Goal: Information Seeking & Learning: Learn about a topic

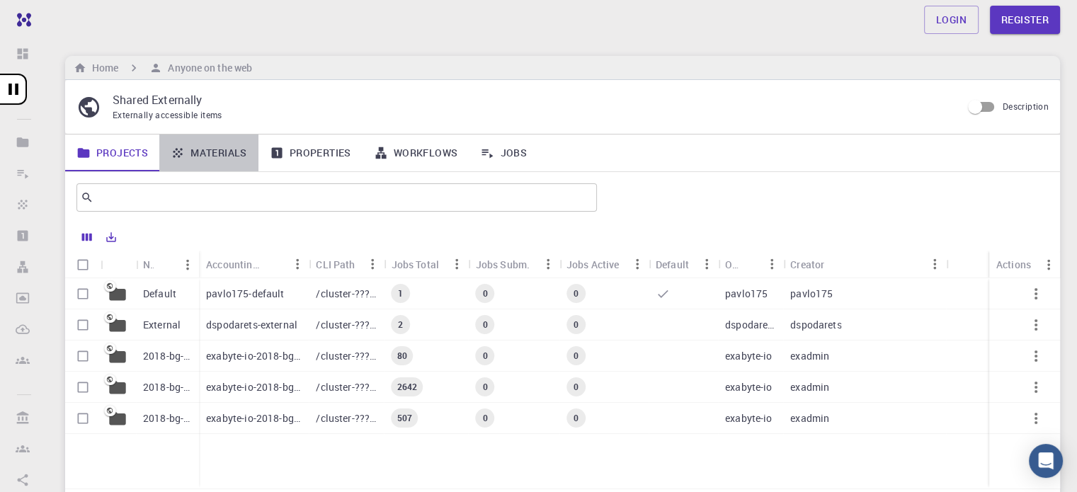
click at [208, 155] on link "Materials" at bounding box center [208, 153] width 99 height 37
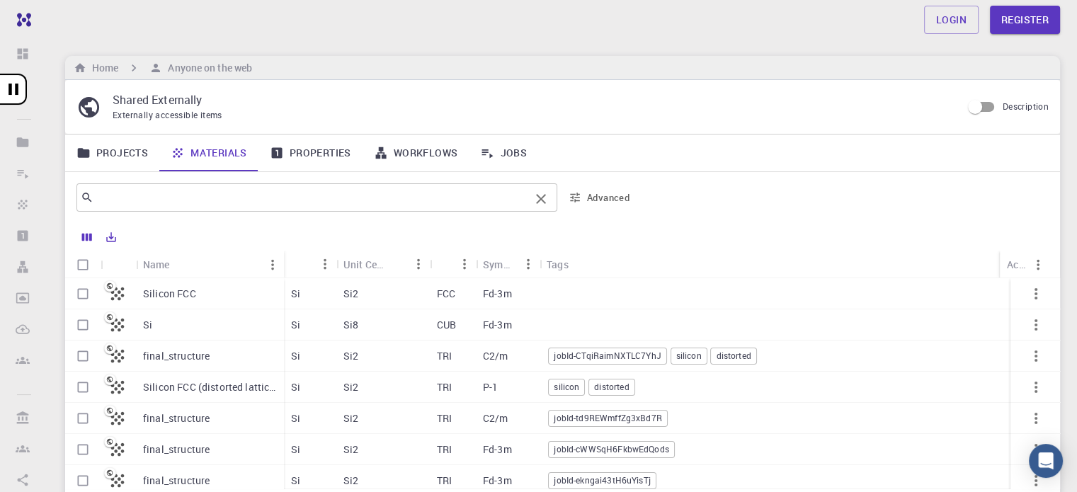
click at [314, 204] on input "text" at bounding box center [311, 198] width 436 height 20
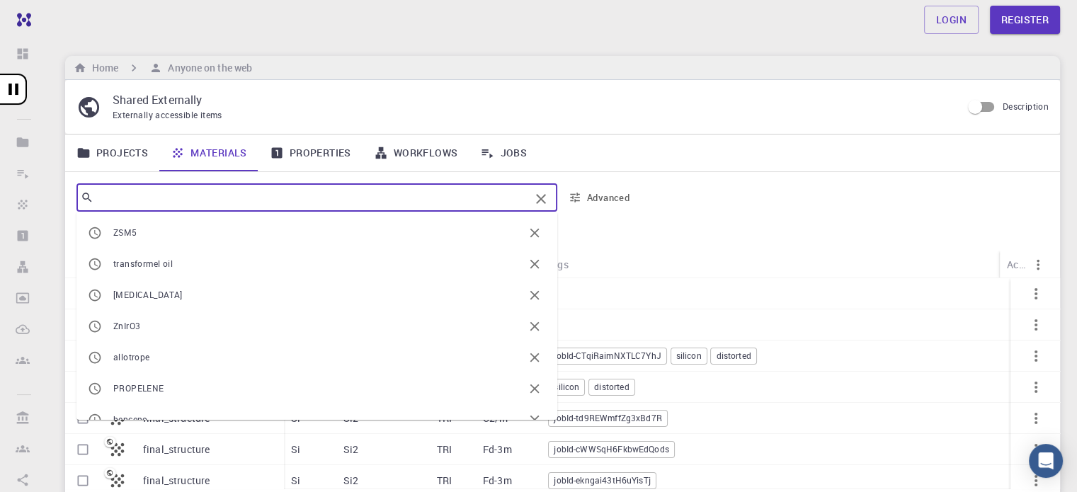
type input "c"
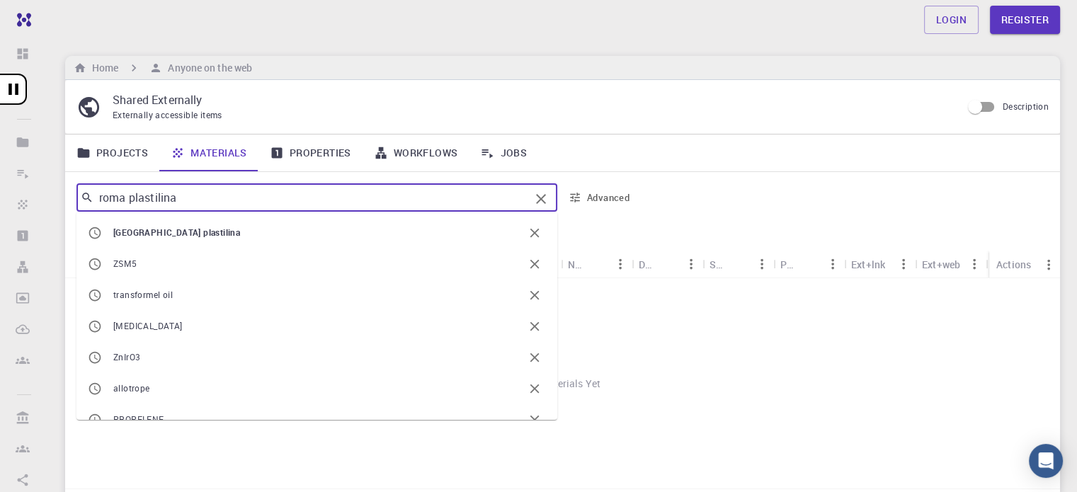
click at [244, 198] on input "roma plastilina" at bounding box center [311, 198] width 436 height 20
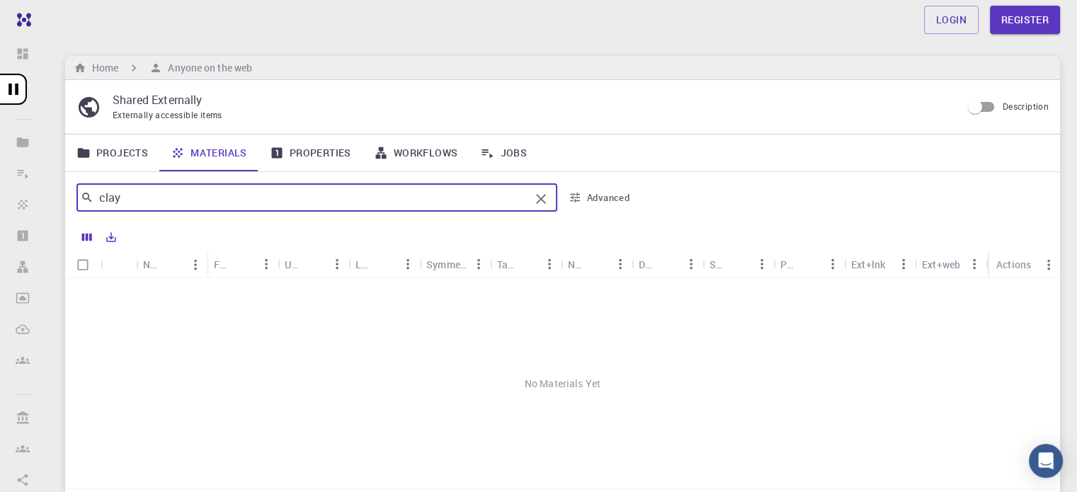
type input "clay"
